Goal: Navigation & Orientation: Find specific page/section

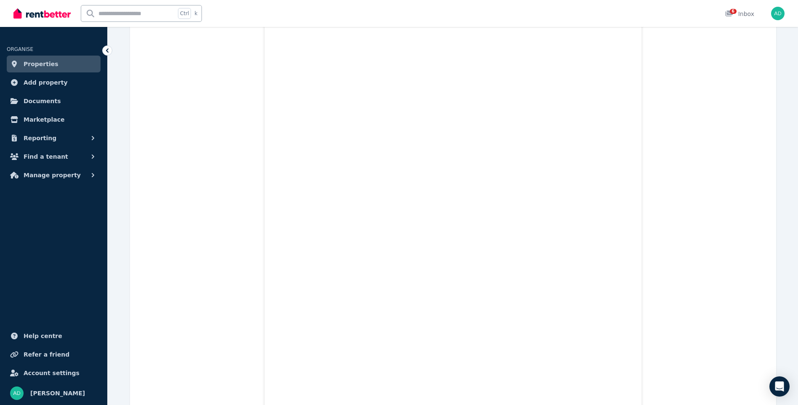
scroll to position [5861, 0]
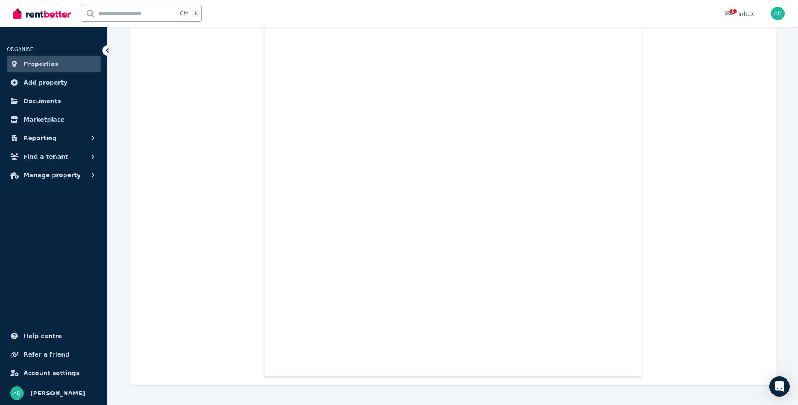
drag, startPoint x: 32, startPoint y: 13, endPoint x: 38, endPoint y: 13, distance: 5.5
click at [32, 13] on img at bounding box center [41, 13] width 57 height 13
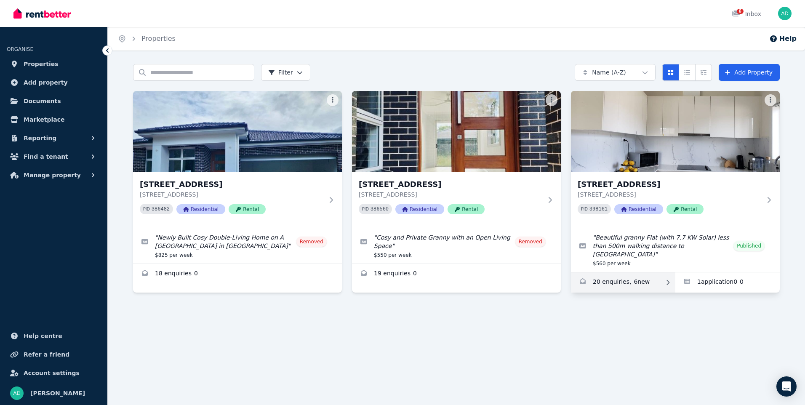
click at [609, 274] on link "Enquiries for 87a Lovegrove Dr, Quakers Hill" at bounding box center [623, 282] width 104 height 20
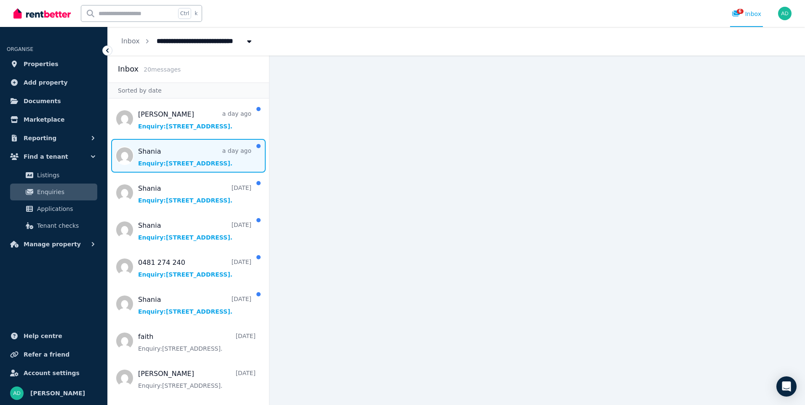
click at [141, 158] on span "Message list" at bounding box center [188, 156] width 161 height 34
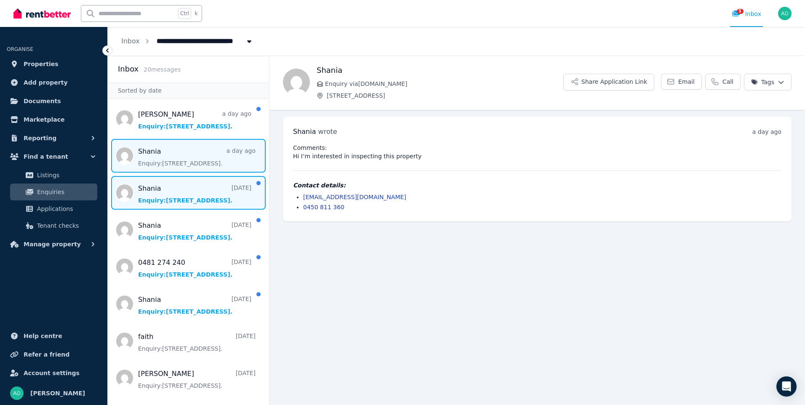
click at [156, 196] on span "Message list" at bounding box center [188, 193] width 161 height 34
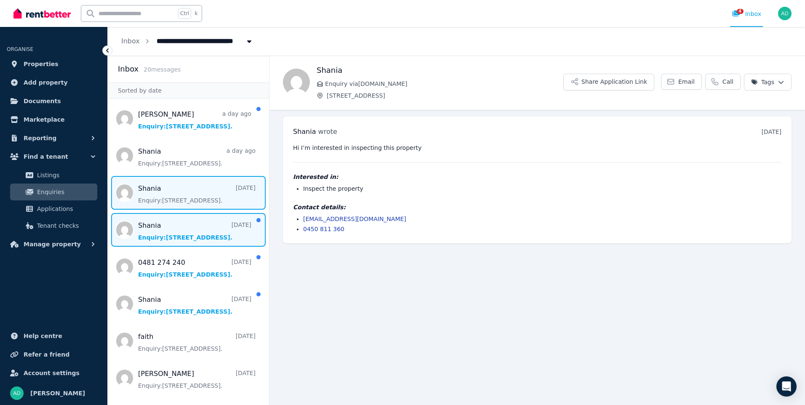
click at [146, 232] on span "Message list" at bounding box center [188, 230] width 161 height 34
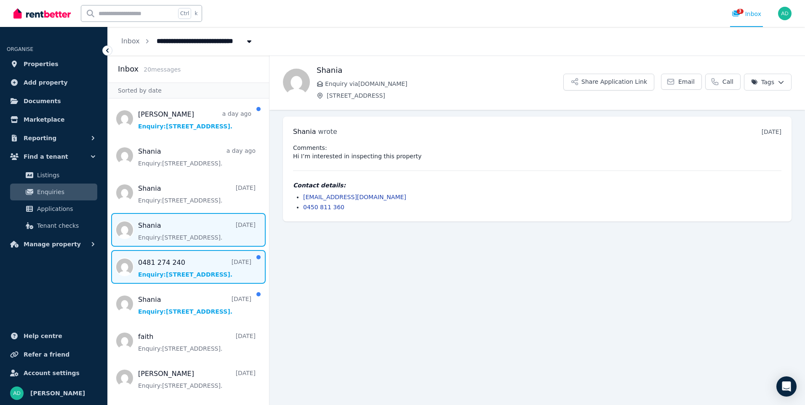
click at [156, 273] on span "Message list" at bounding box center [188, 267] width 161 height 34
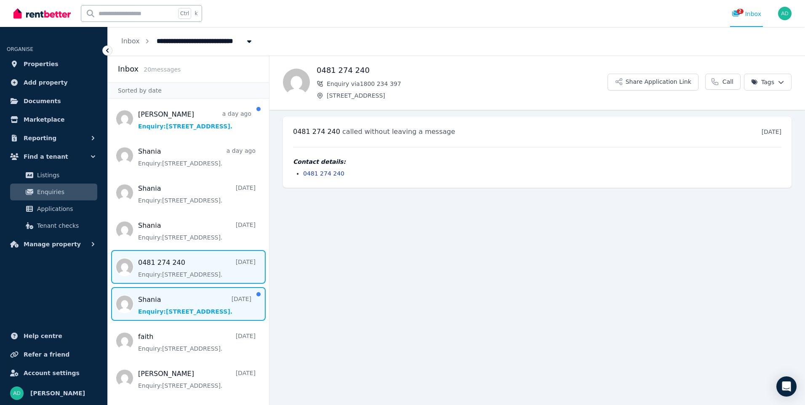
click at [147, 309] on span "Message list" at bounding box center [188, 304] width 161 height 34
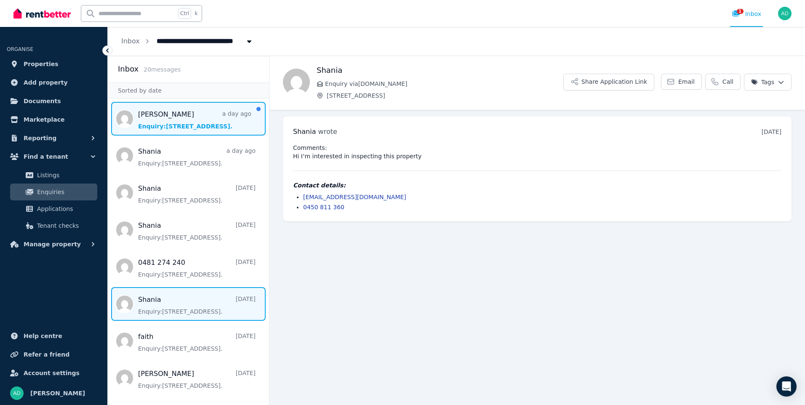
click at [144, 117] on span "Message list" at bounding box center [188, 119] width 161 height 34
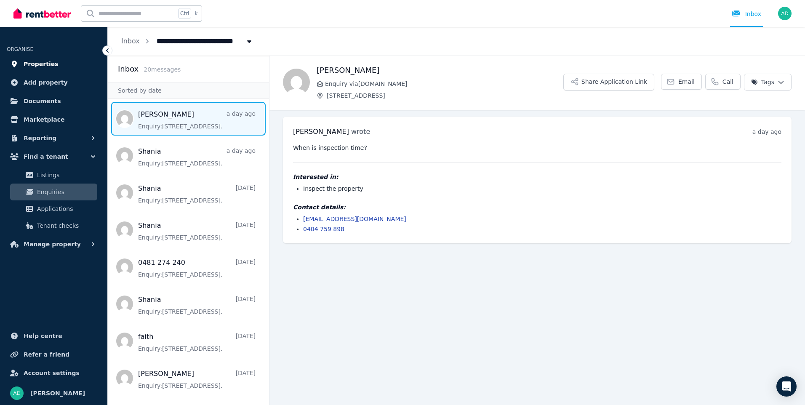
click at [36, 61] on span "Properties" at bounding box center [41, 64] width 35 height 10
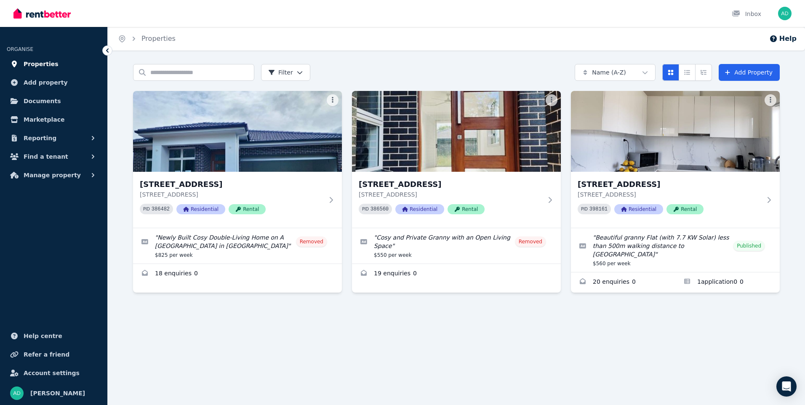
click at [43, 66] on span "Properties" at bounding box center [41, 64] width 35 height 10
click at [492, 7] on div "Inbox" at bounding box center [387, 13] width 749 height 27
